Goal: Find specific page/section: Find specific page/section

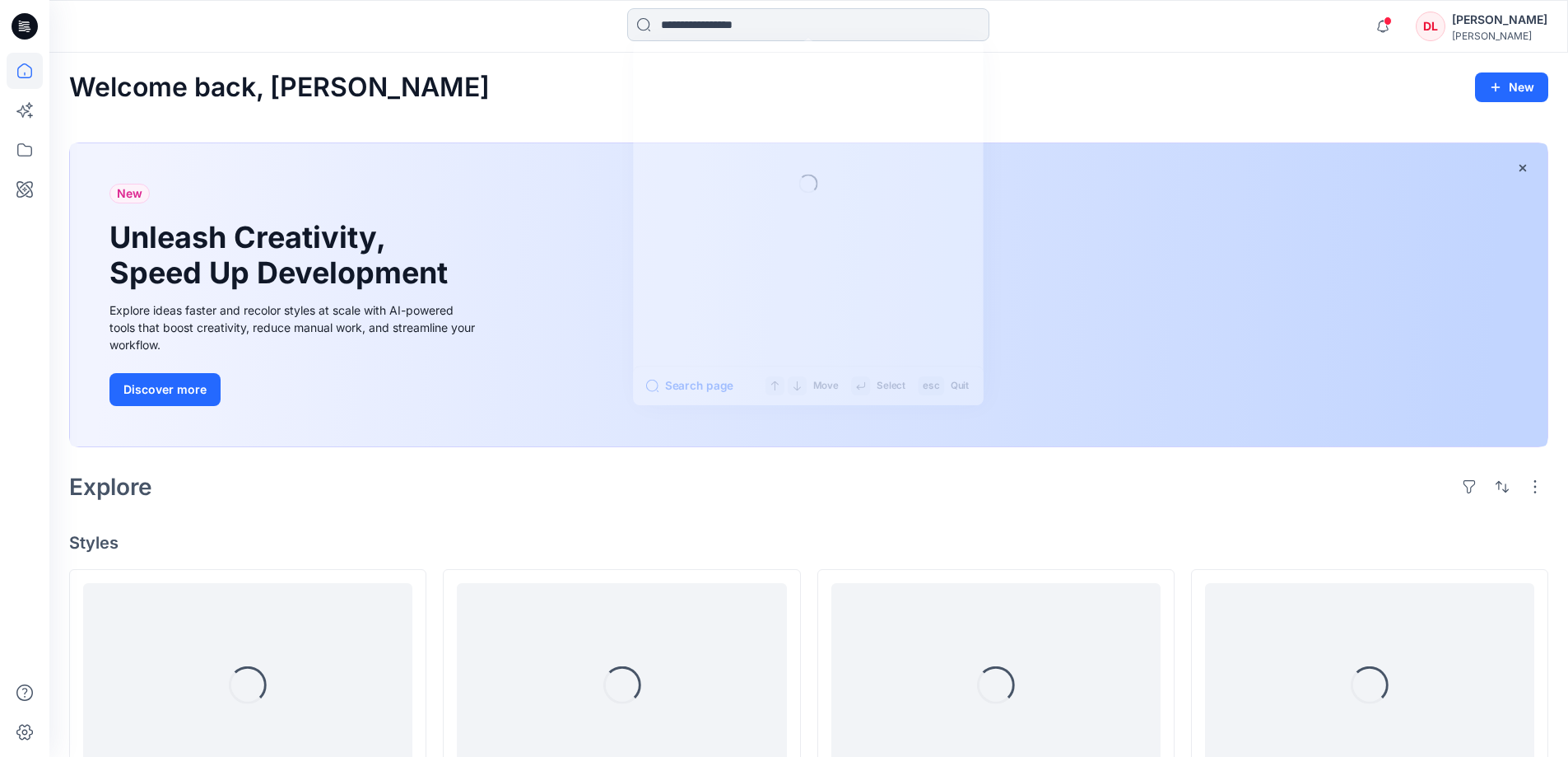
click at [694, 24] on input at bounding box center [807, 24] width 362 height 33
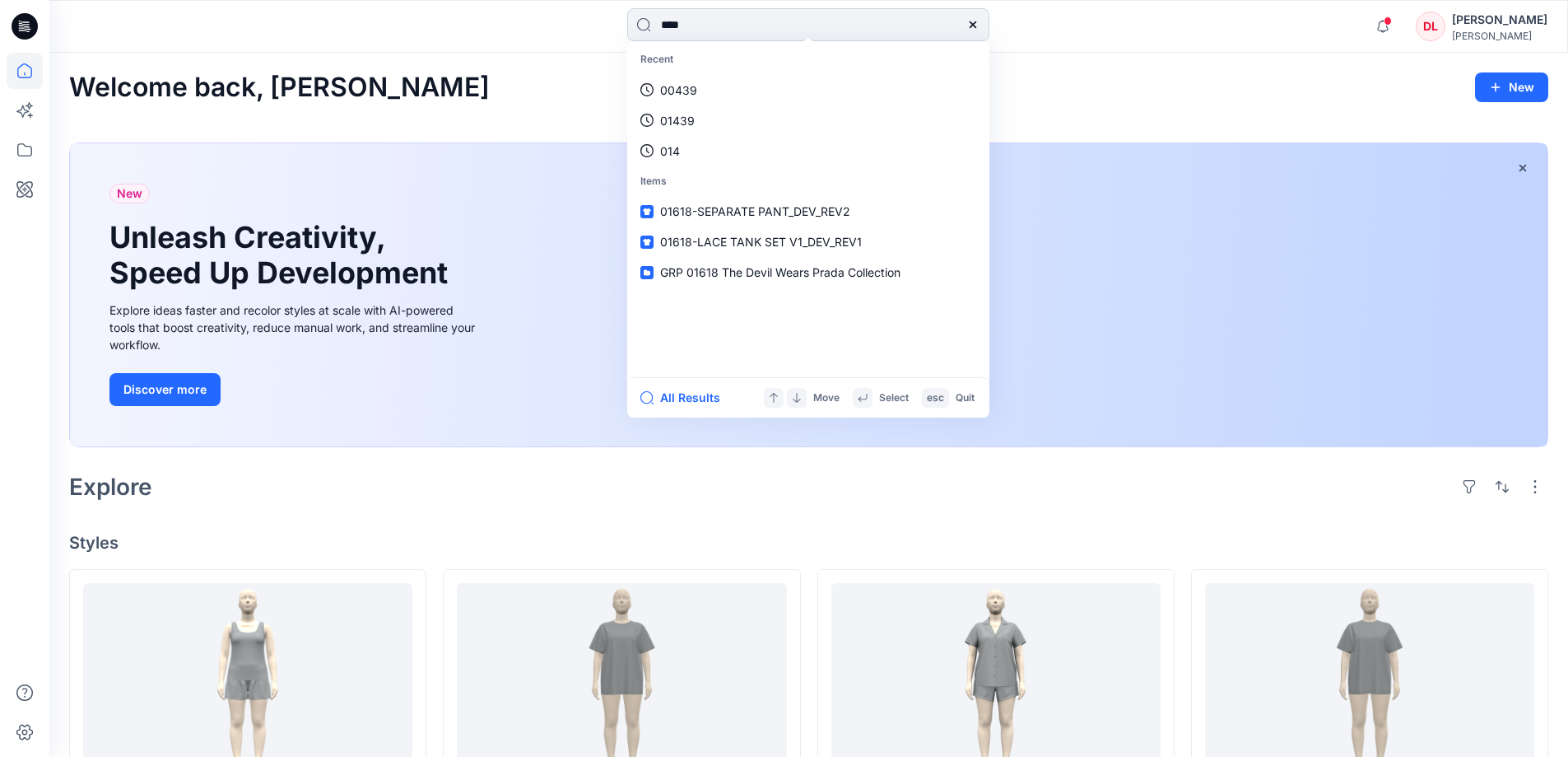
type input "*****"
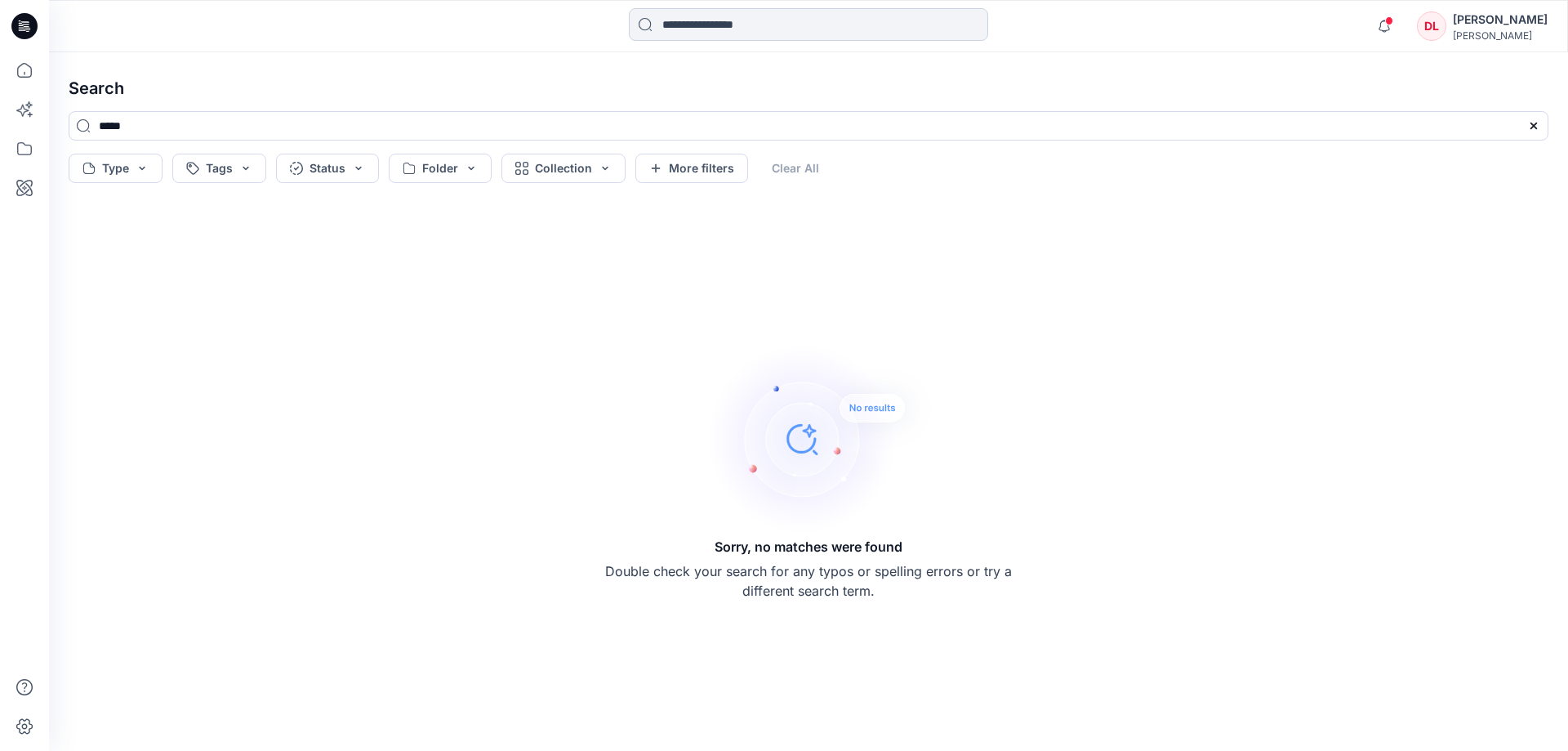
click at [672, 22] on input at bounding box center [808, 24] width 359 height 33
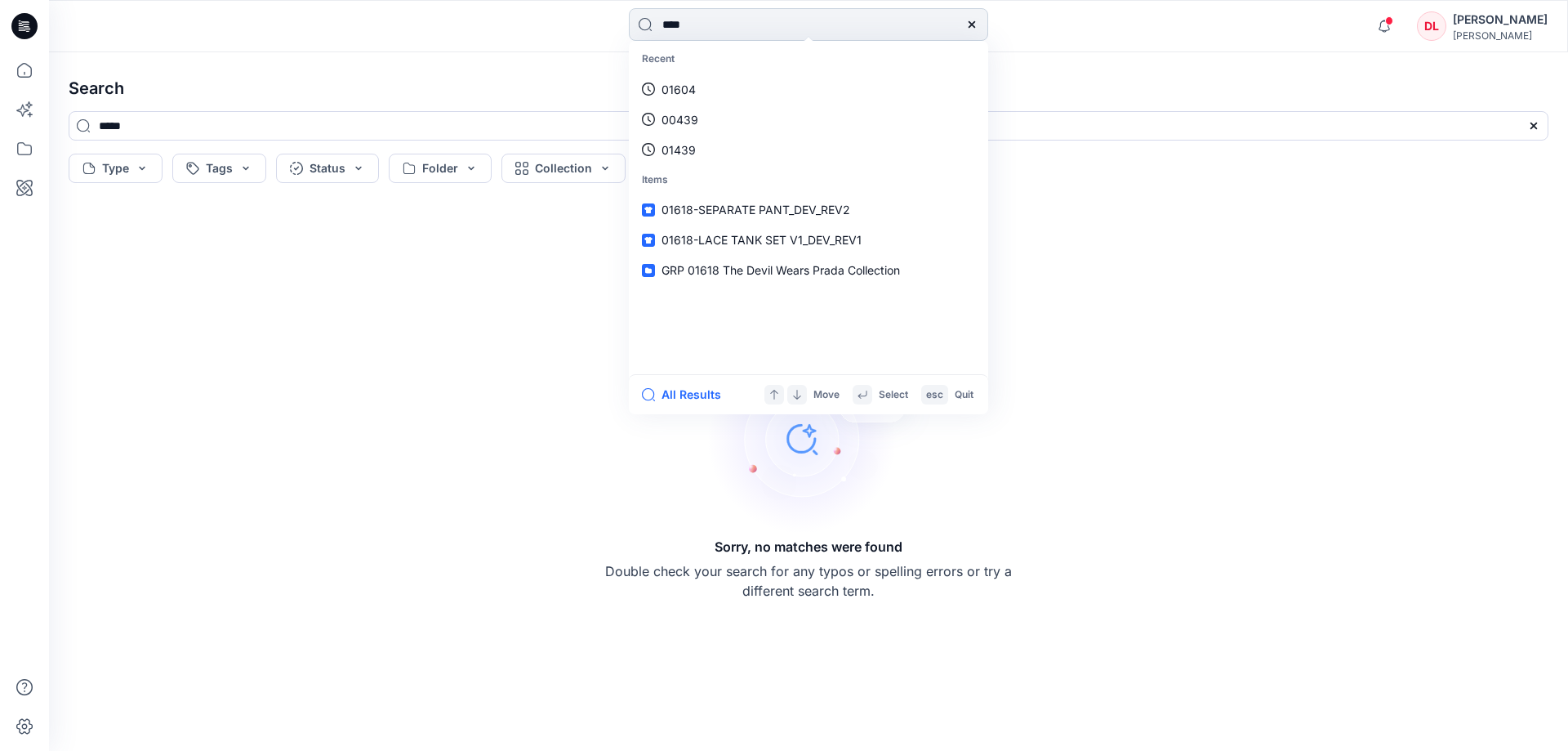
type input "*****"
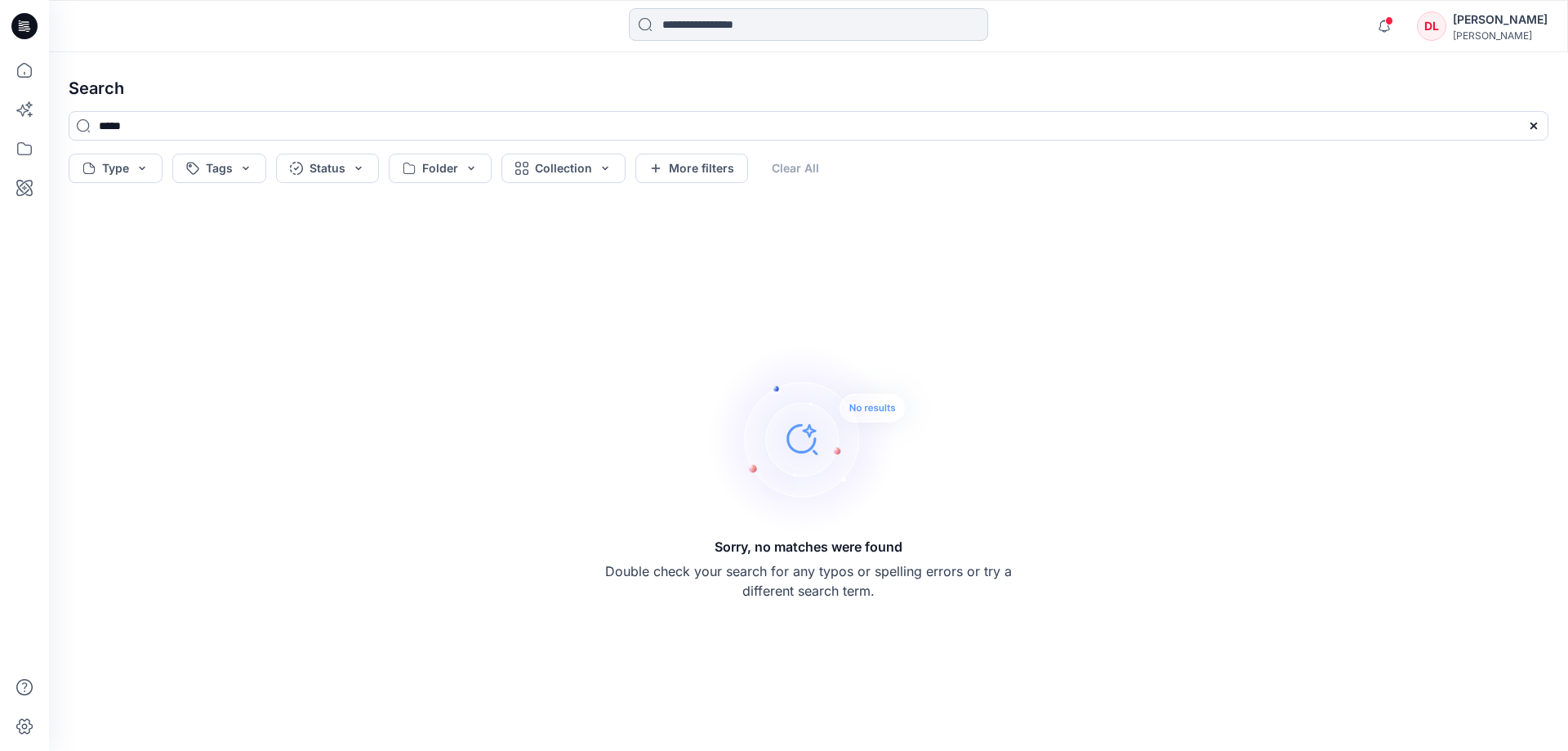
click at [674, 25] on input at bounding box center [808, 24] width 359 height 33
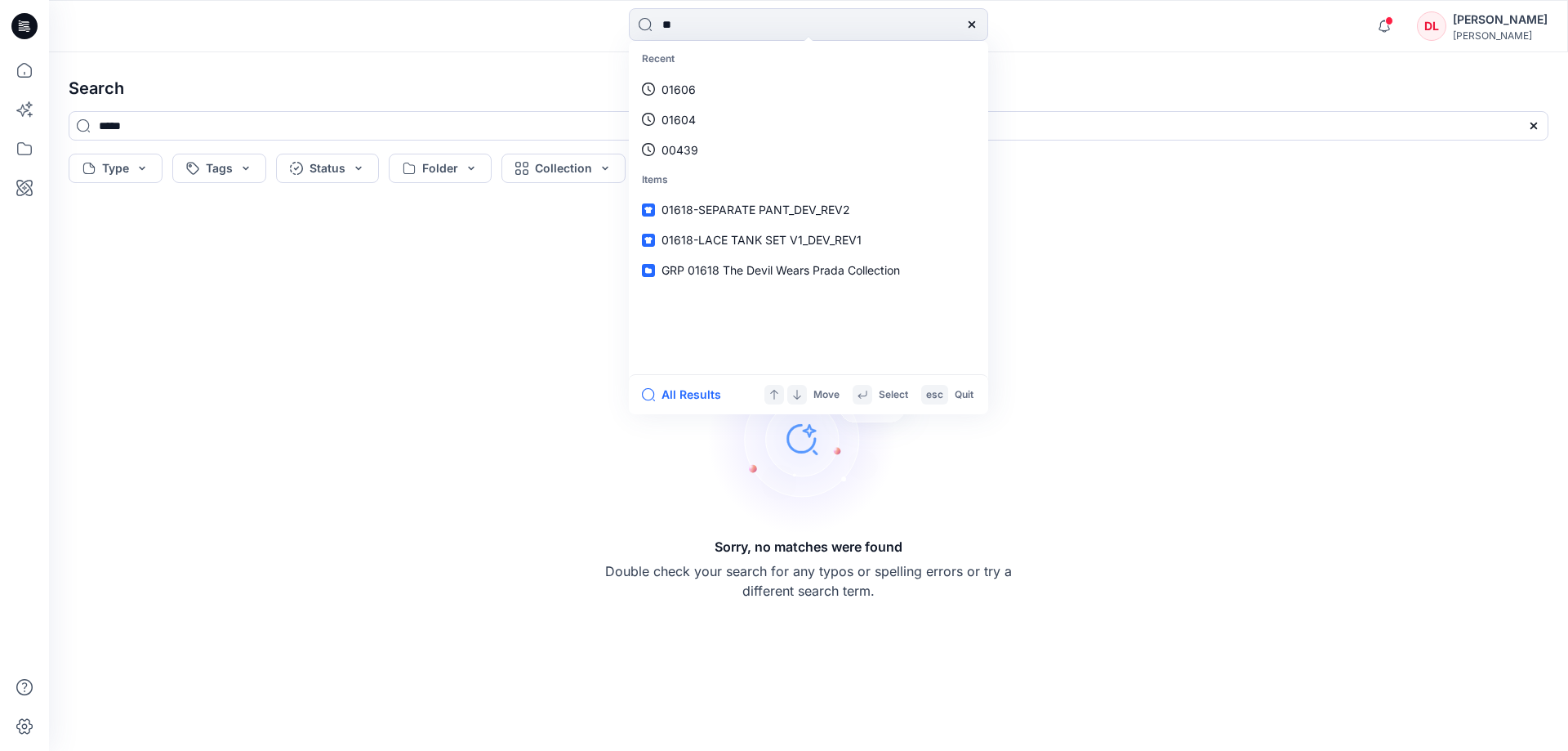
type input "*"
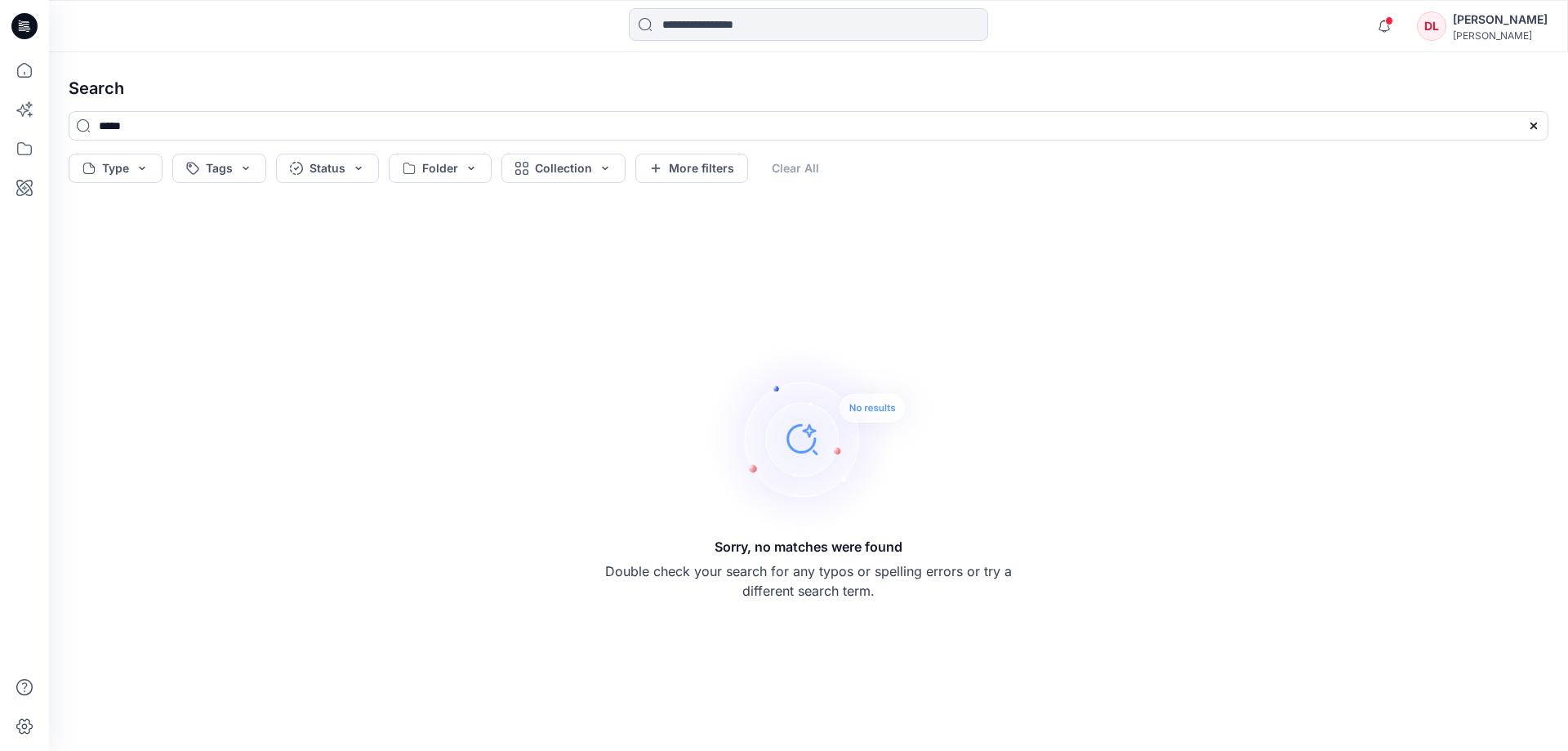
drag, startPoint x: 12, startPoint y: 286, endPoint x: 13, endPoint y: 217, distance: 69.0
click at [15, 265] on div at bounding box center [24, 401] width 36 height 698
click at [17, 68] on icon at bounding box center [24, 69] width 36 height 36
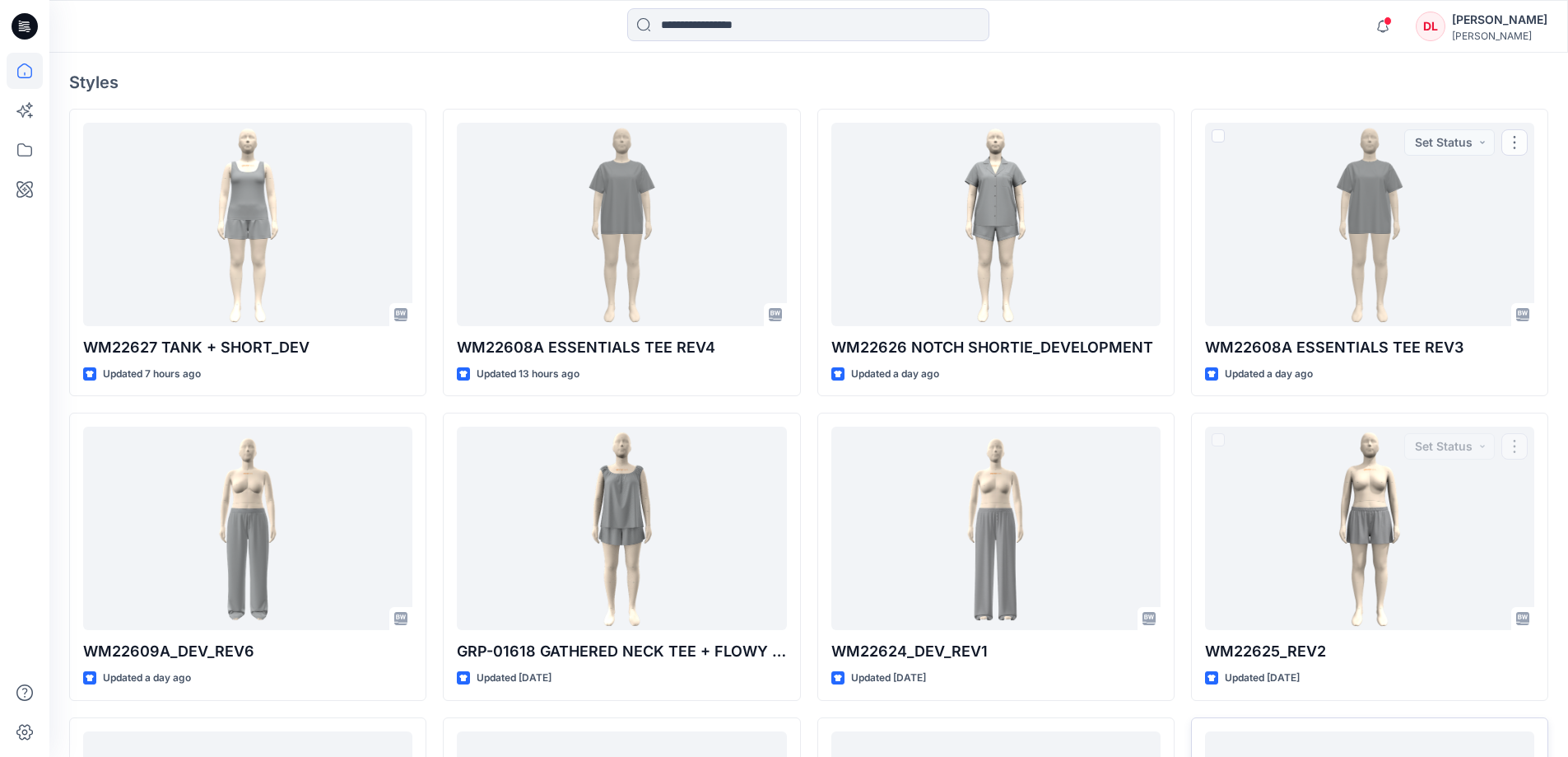
scroll to position [741, 0]
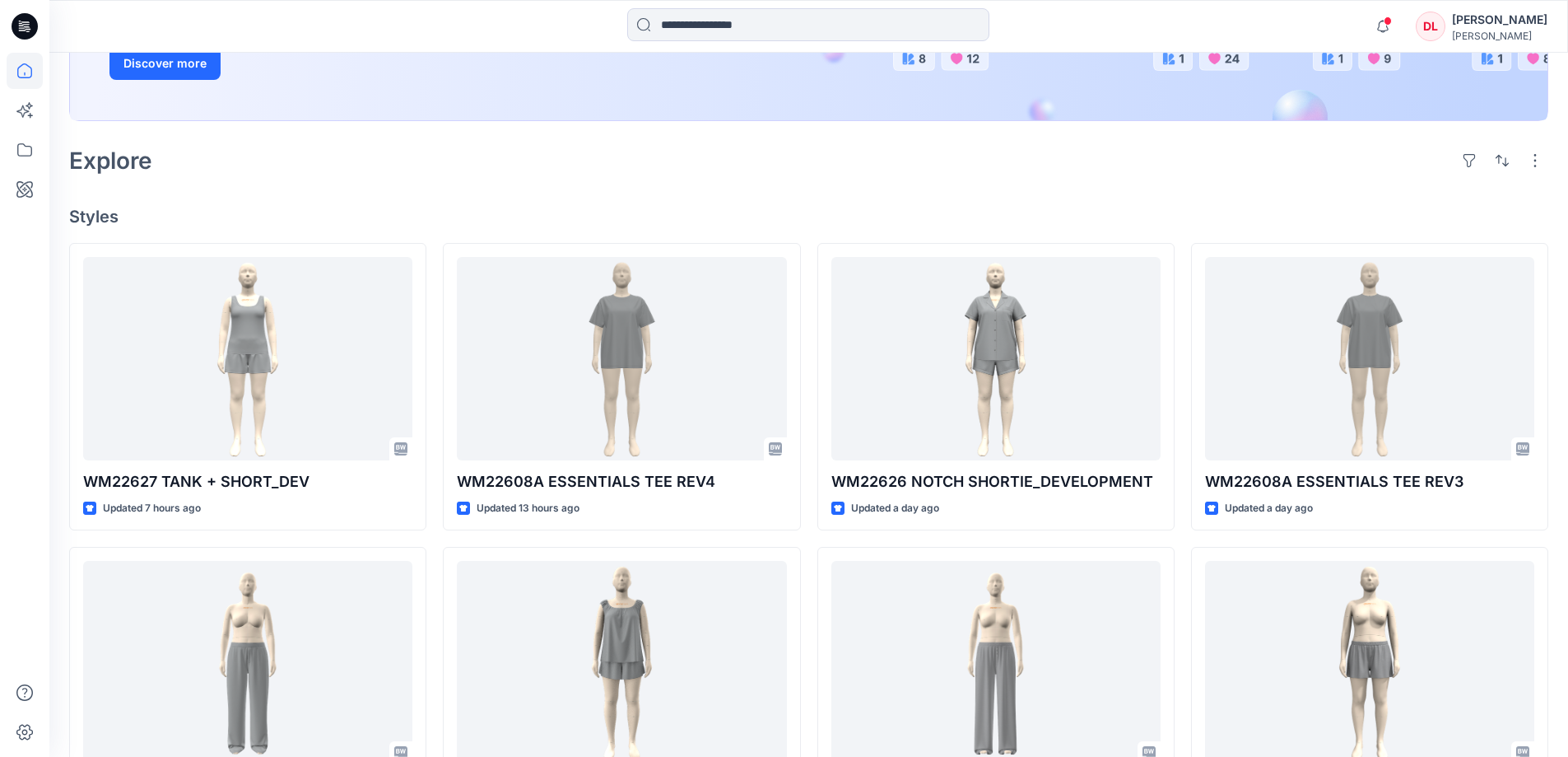
scroll to position [329, 0]
